Goal: Transaction & Acquisition: Purchase product/service

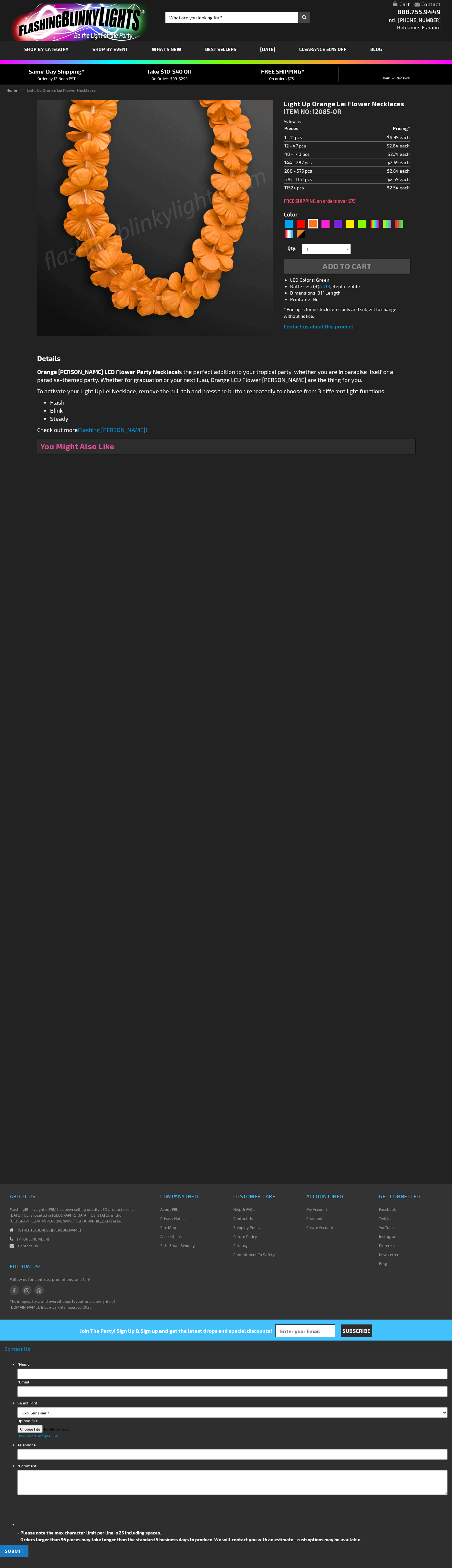
type input "5637"
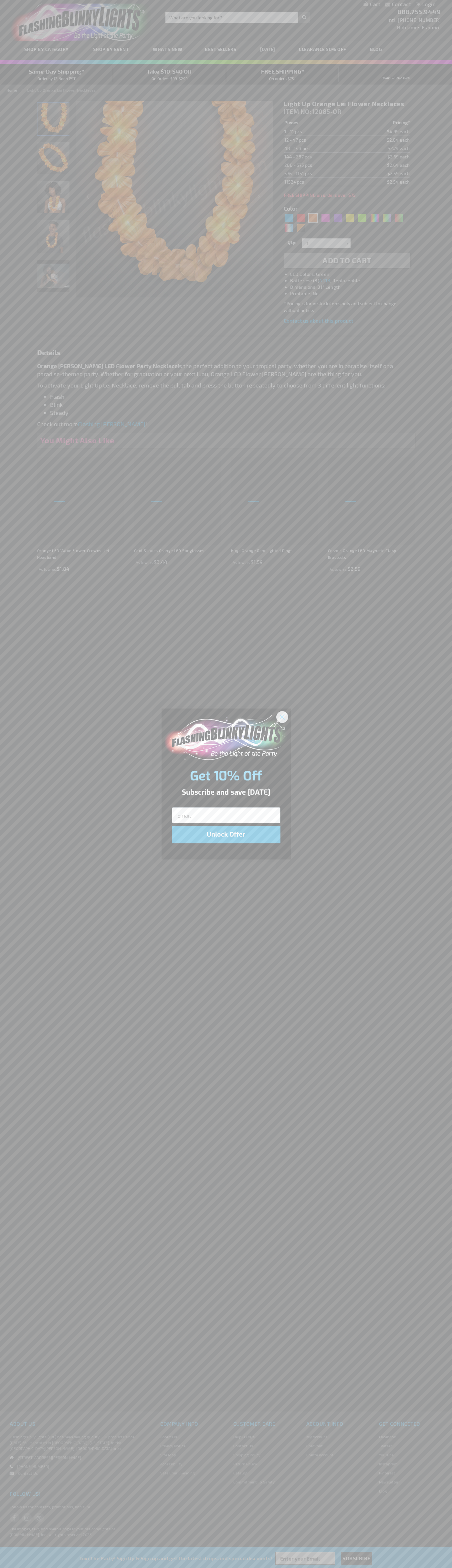
click at [282, 716] on icon "Close dialog" at bounding box center [281, 716] width 4 height 4
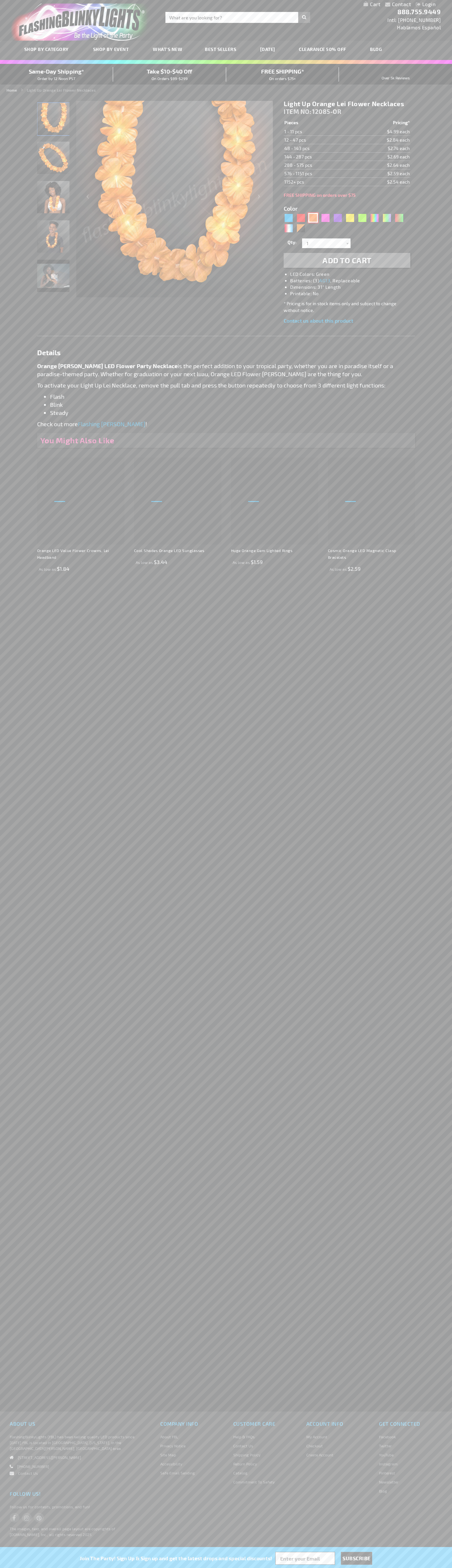
click at [313, 218] on div "Orange" at bounding box center [313, 218] width 10 height 10
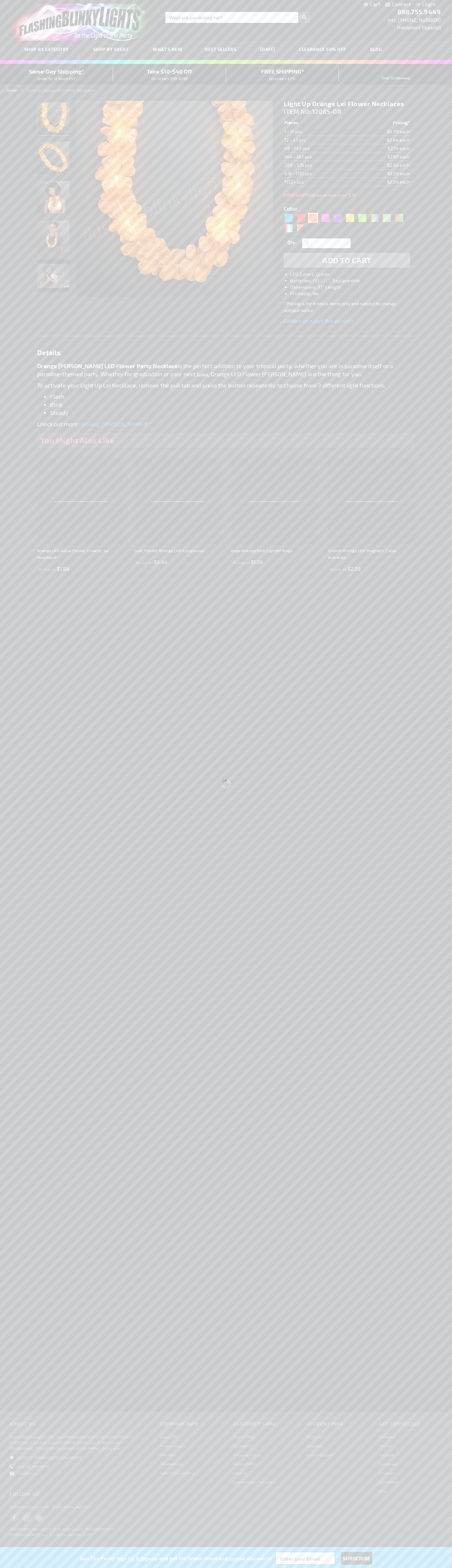
select select
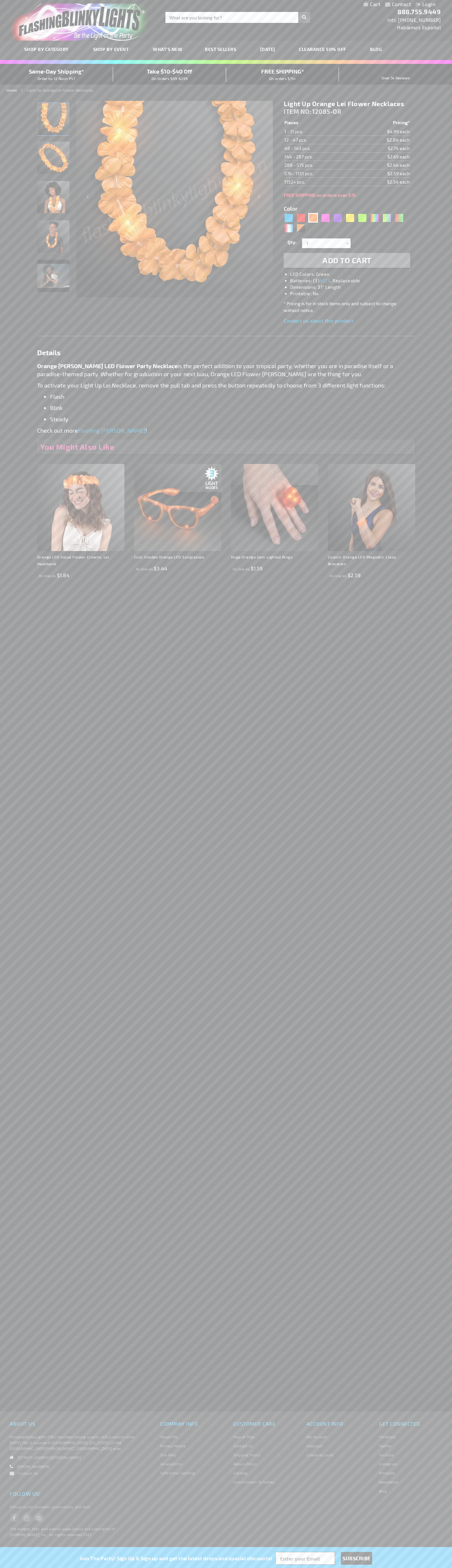
click at [347, 261] on span "Add to Cart" at bounding box center [347, 260] width 49 height 9
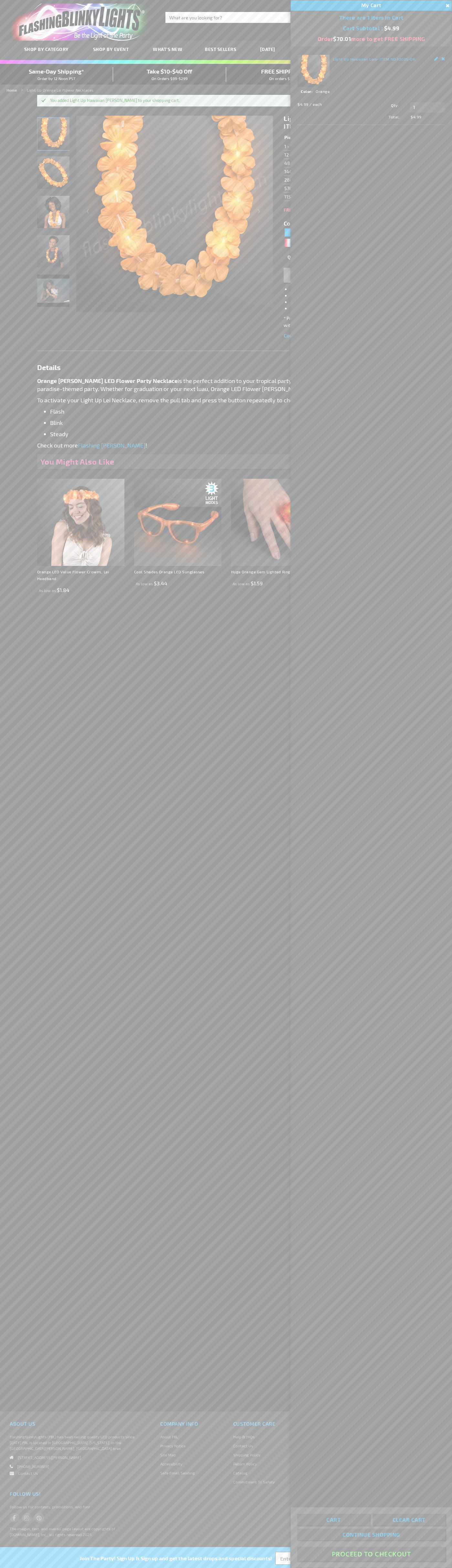
click at [371, 1554] on button "Proceed To Checkout" at bounding box center [371, 1554] width 148 height 15
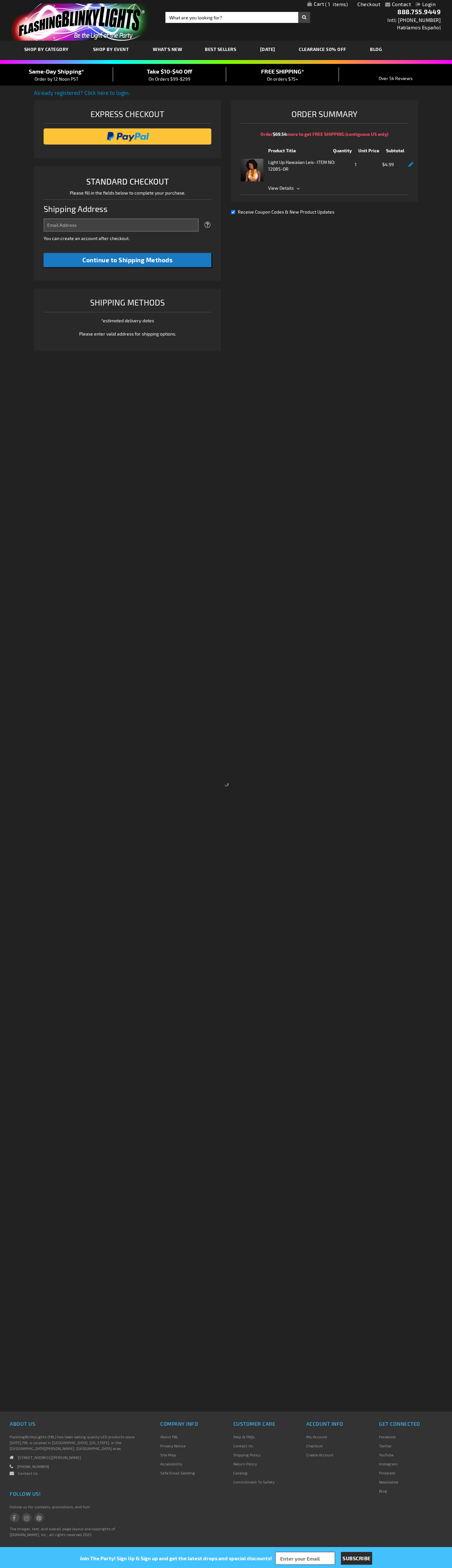
select select "US"
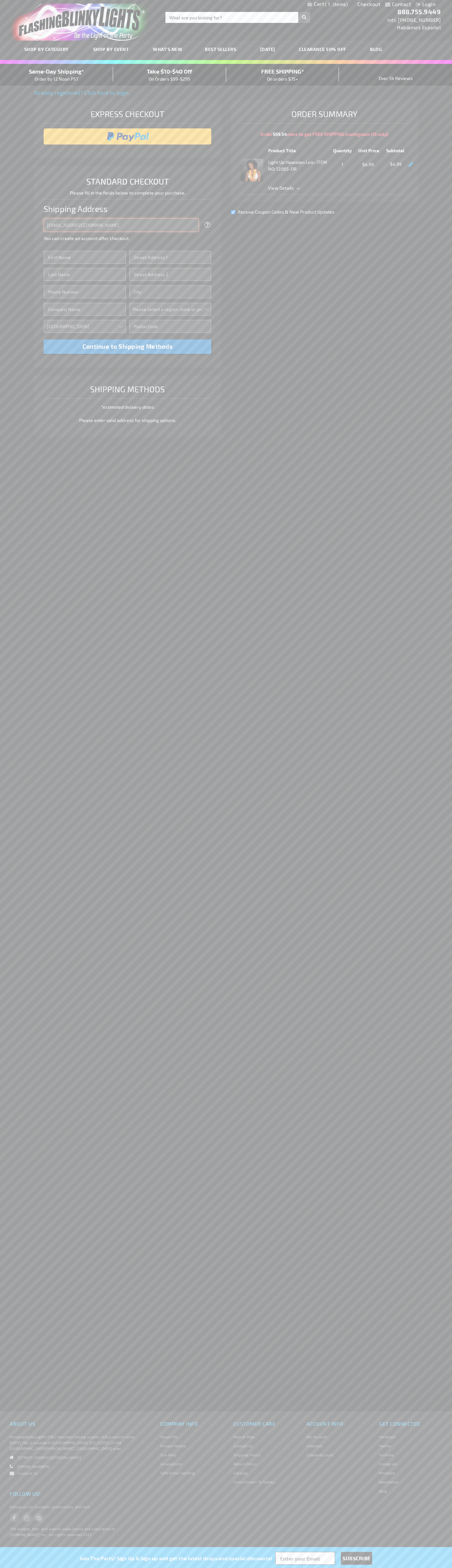
type input "johnsmith005@storebotmail.joonix.net"
type input "John"
type input "651 N. 34th Str."
type input "First floor"
type input "seattle"
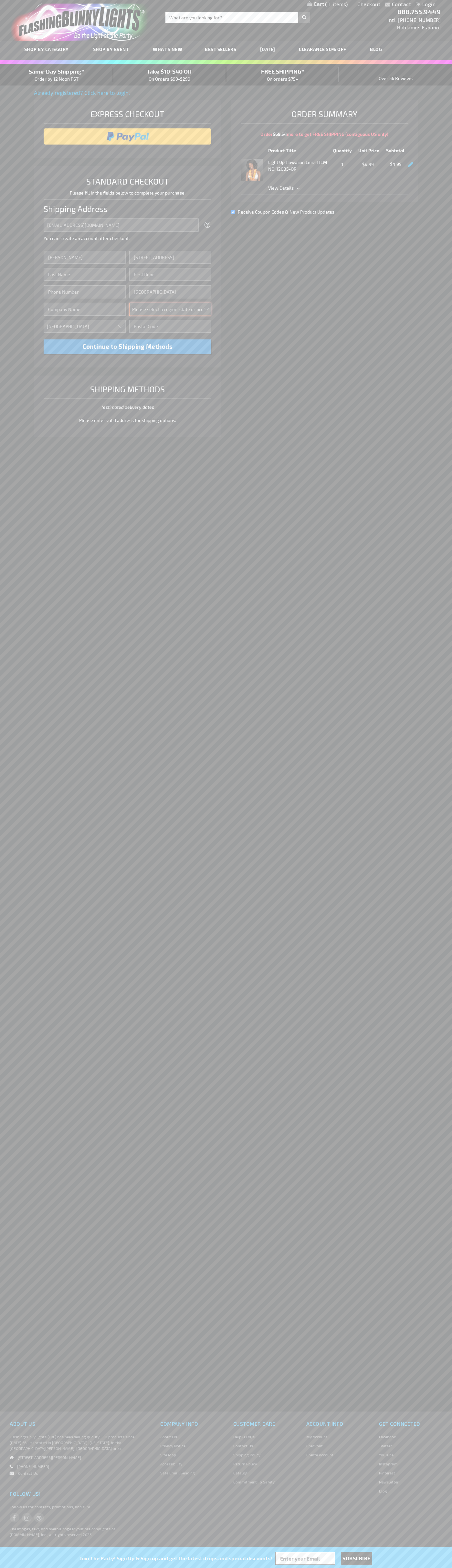
select select "62"
type input "98103"
type input "Smith"
type input "6502530000"
type input "John Smith"
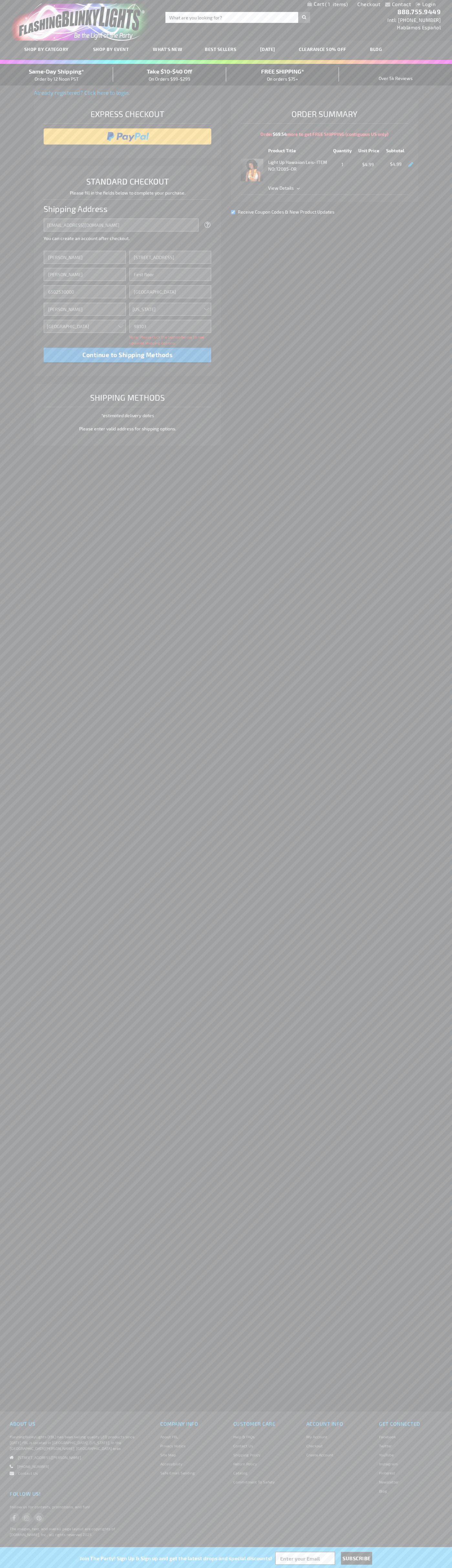
click at [57, 75] on div "Same-Day Shipping* Order by 12 Noon PST" at bounding box center [57, 74] width 113 height 15
click at [127, 136] on input "image" at bounding box center [127, 136] width 161 height 13
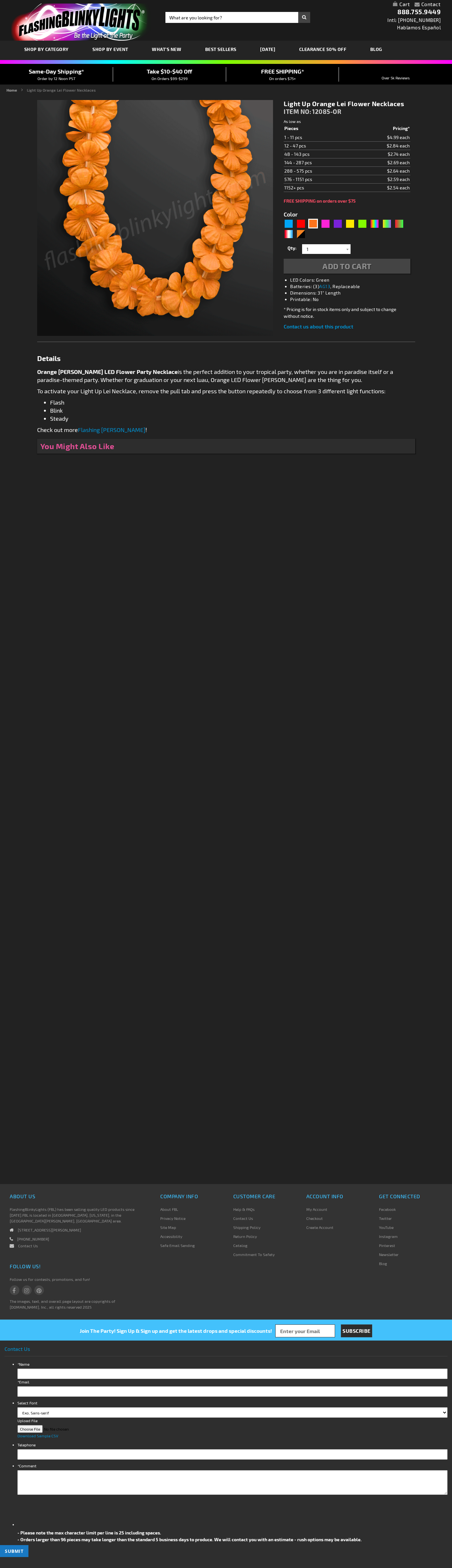
type input "5637"
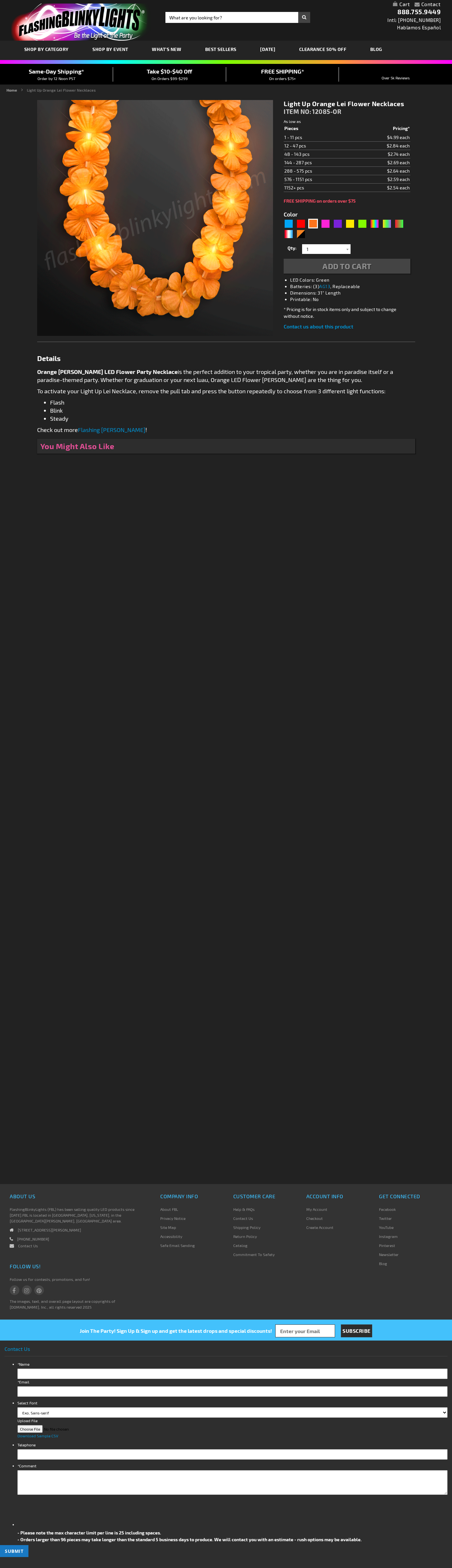
type input "5637"
